Goal: Communication & Community: Answer question/provide support

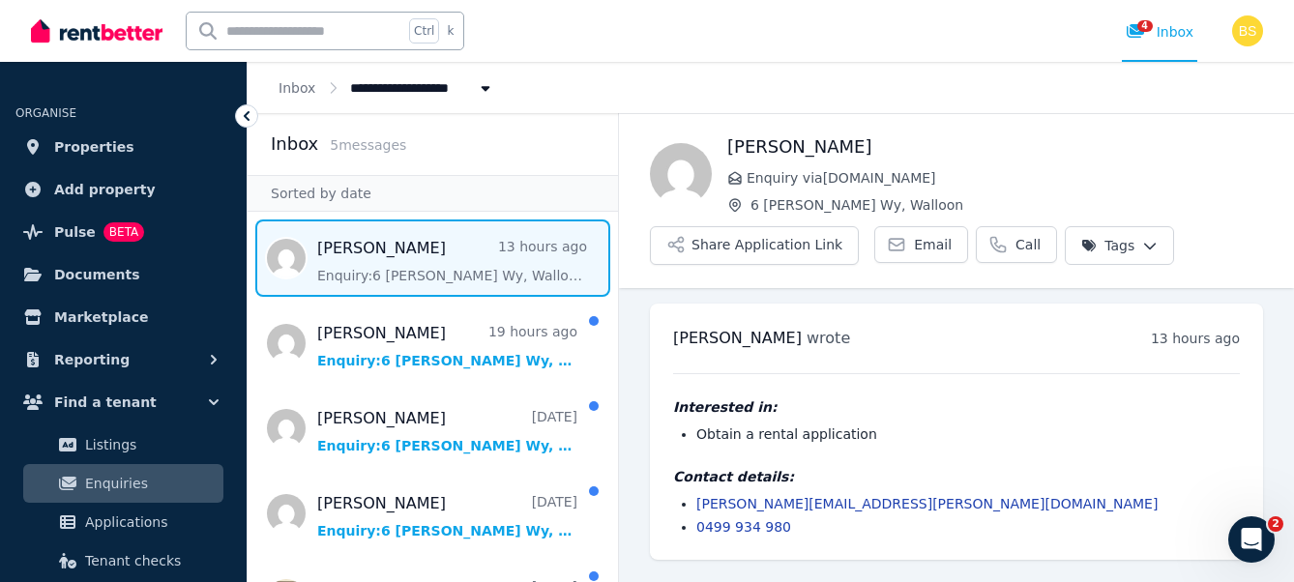
click at [453, 259] on span "Message list" at bounding box center [433, 258] width 370 height 77
click at [495, 257] on span "Message list" at bounding box center [433, 258] width 370 height 77
click at [762, 501] on link "lilliana.albert@gmail.com" at bounding box center [926, 503] width 461 height 15
click at [933, 430] on li "Obtain a rental application" at bounding box center [968, 434] width 544 height 19
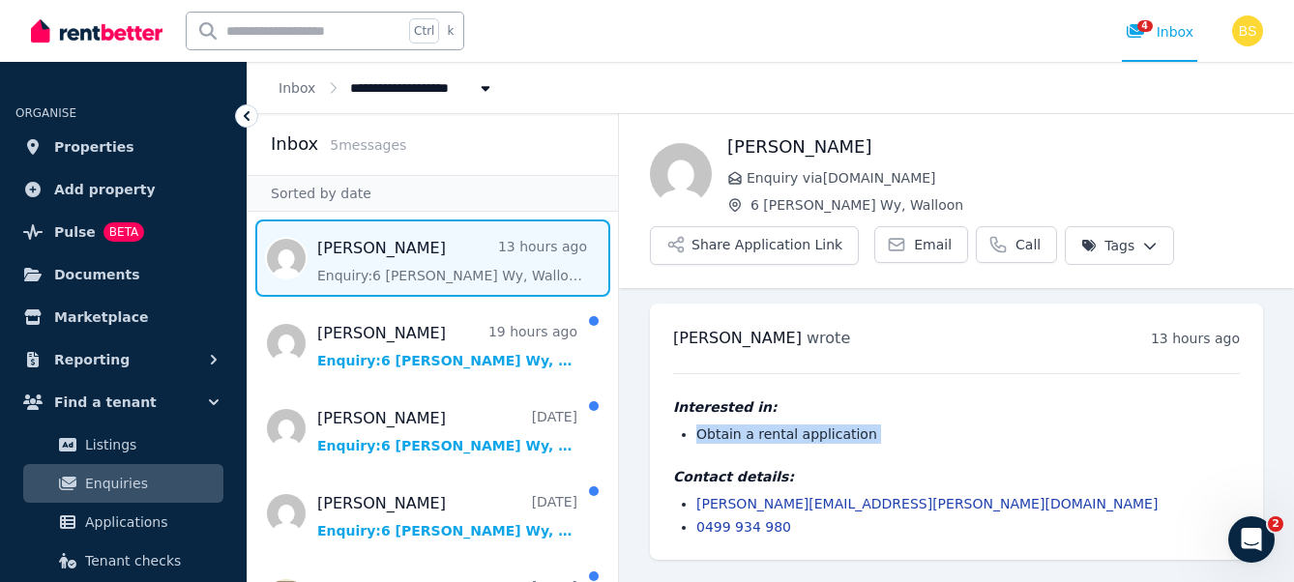
click at [933, 430] on li "Obtain a rental application" at bounding box center [968, 434] width 544 height 19
click at [1028, 410] on h4 "Interested in:" at bounding box center [956, 406] width 567 height 19
